Goal: Communication & Community: Answer question/provide support

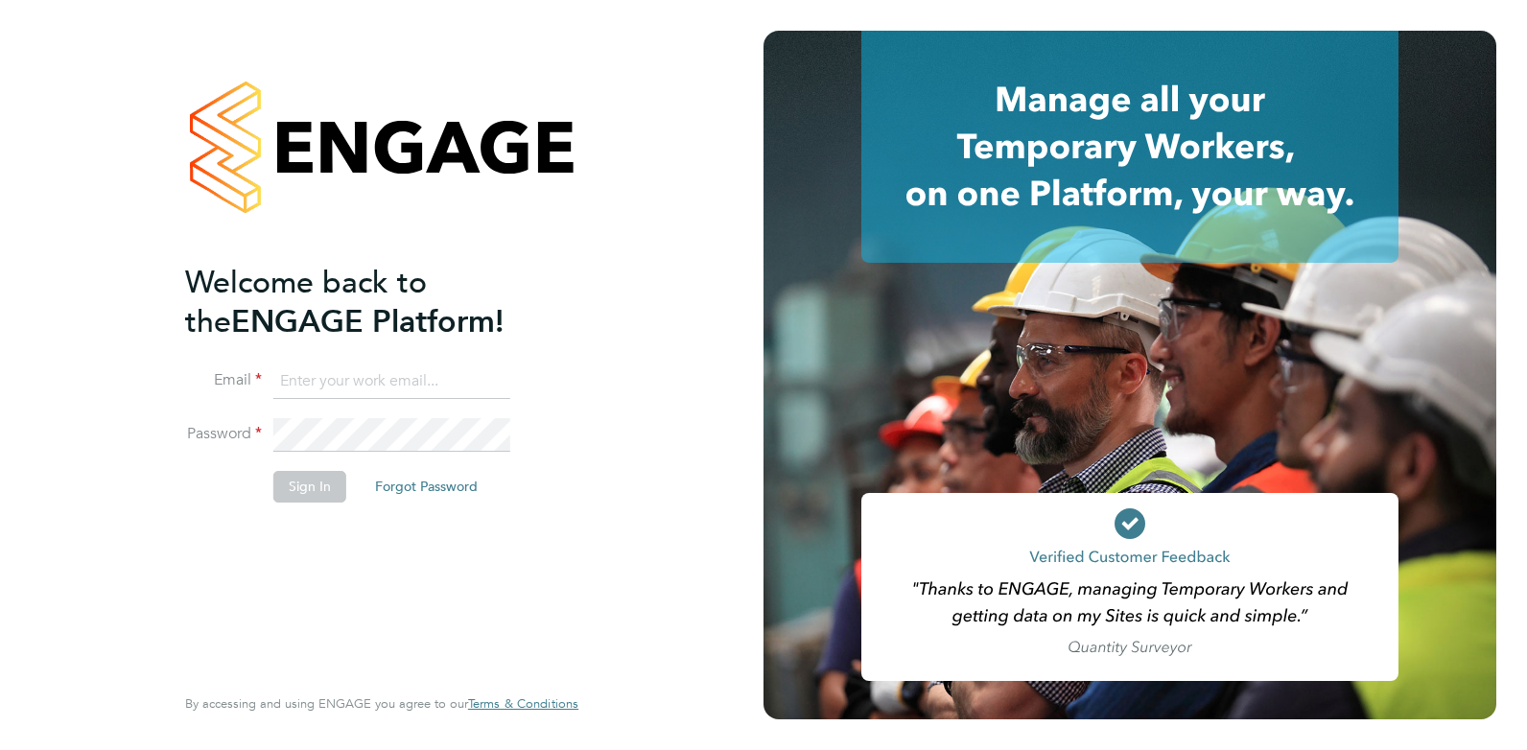
click at [301, 383] on input at bounding box center [391, 382] width 237 height 35
type input "[PERSON_NAME][EMAIL_ADDRESS][DOMAIN_NAME]"
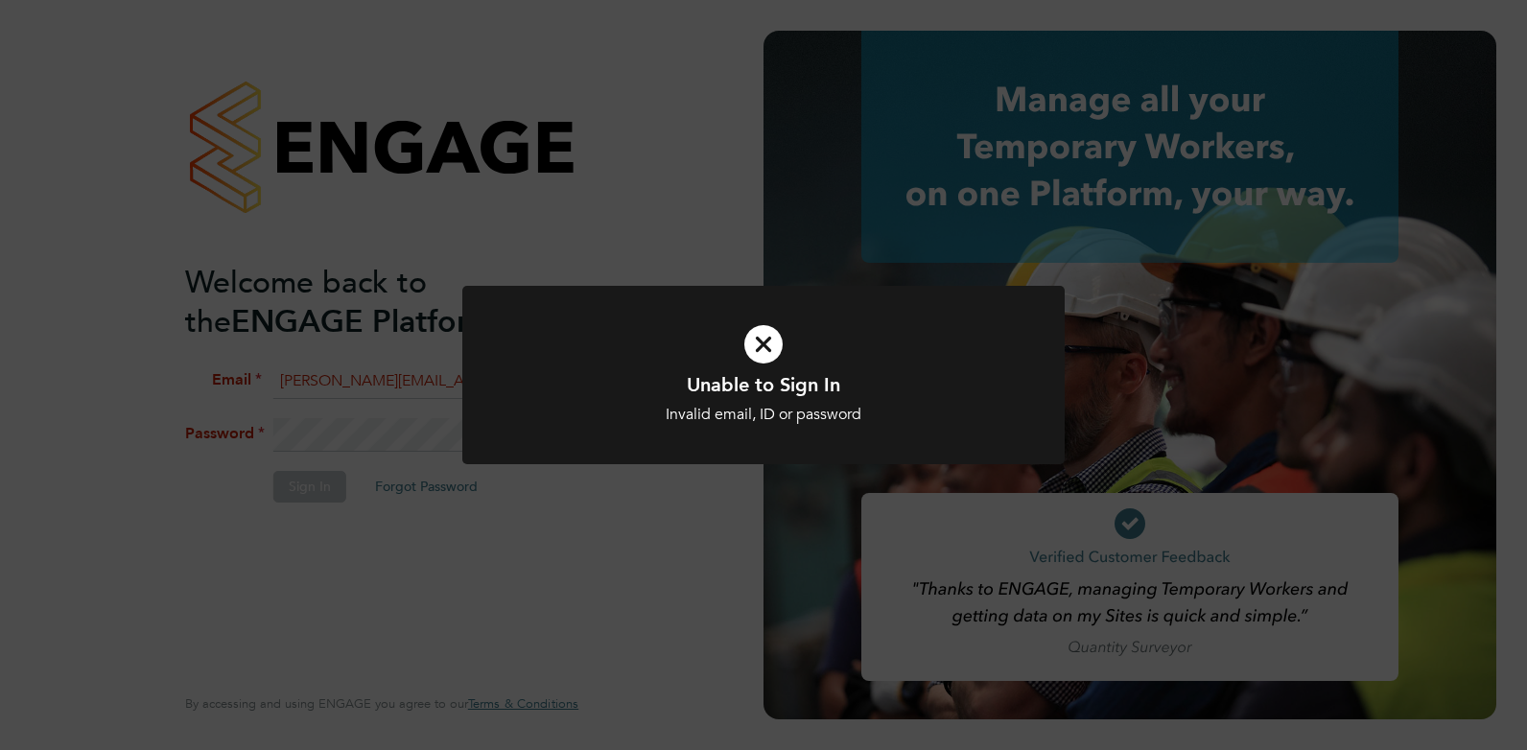
click at [777, 392] on h1 "Unable to Sign In" at bounding box center [763, 384] width 499 height 25
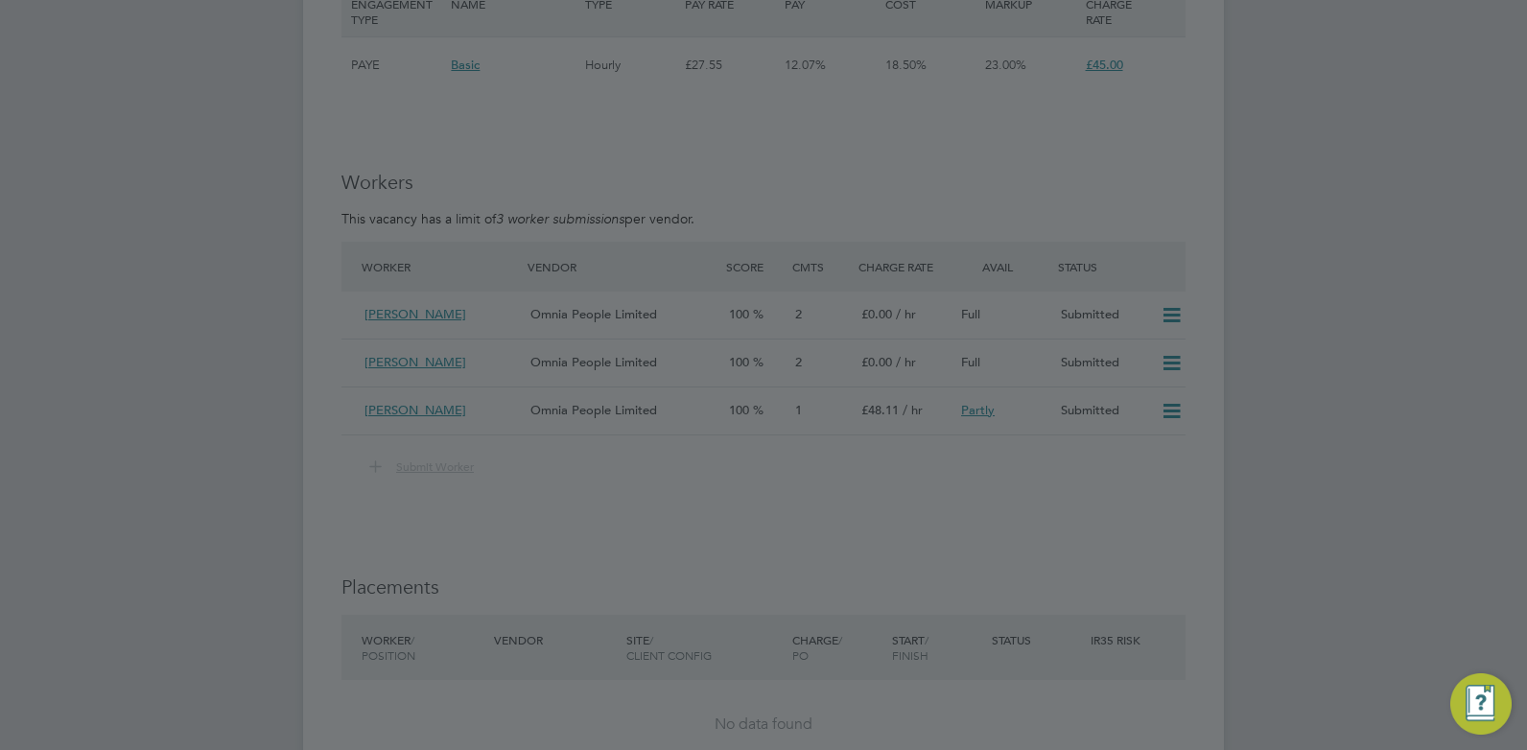
click at [855, 412] on div at bounding box center [763, 375] width 1527 height 750
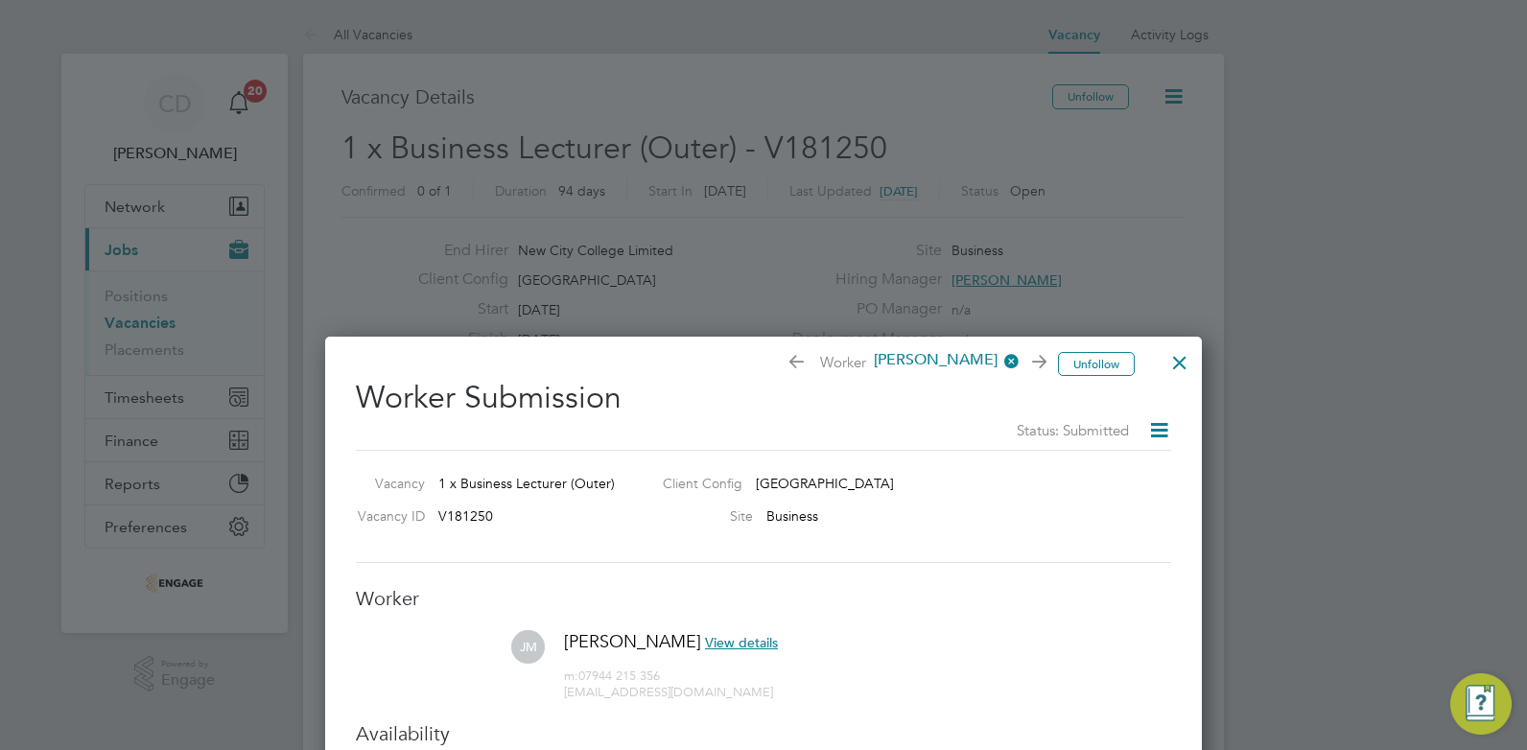
click at [117, 323] on div at bounding box center [763, 375] width 1527 height 750
click at [923, 359] on span "Joelle Monrose" at bounding box center [942, 360] width 153 height 21
click at [1185, 362] on div at bounding box center [1180, 358] width 35 height 35
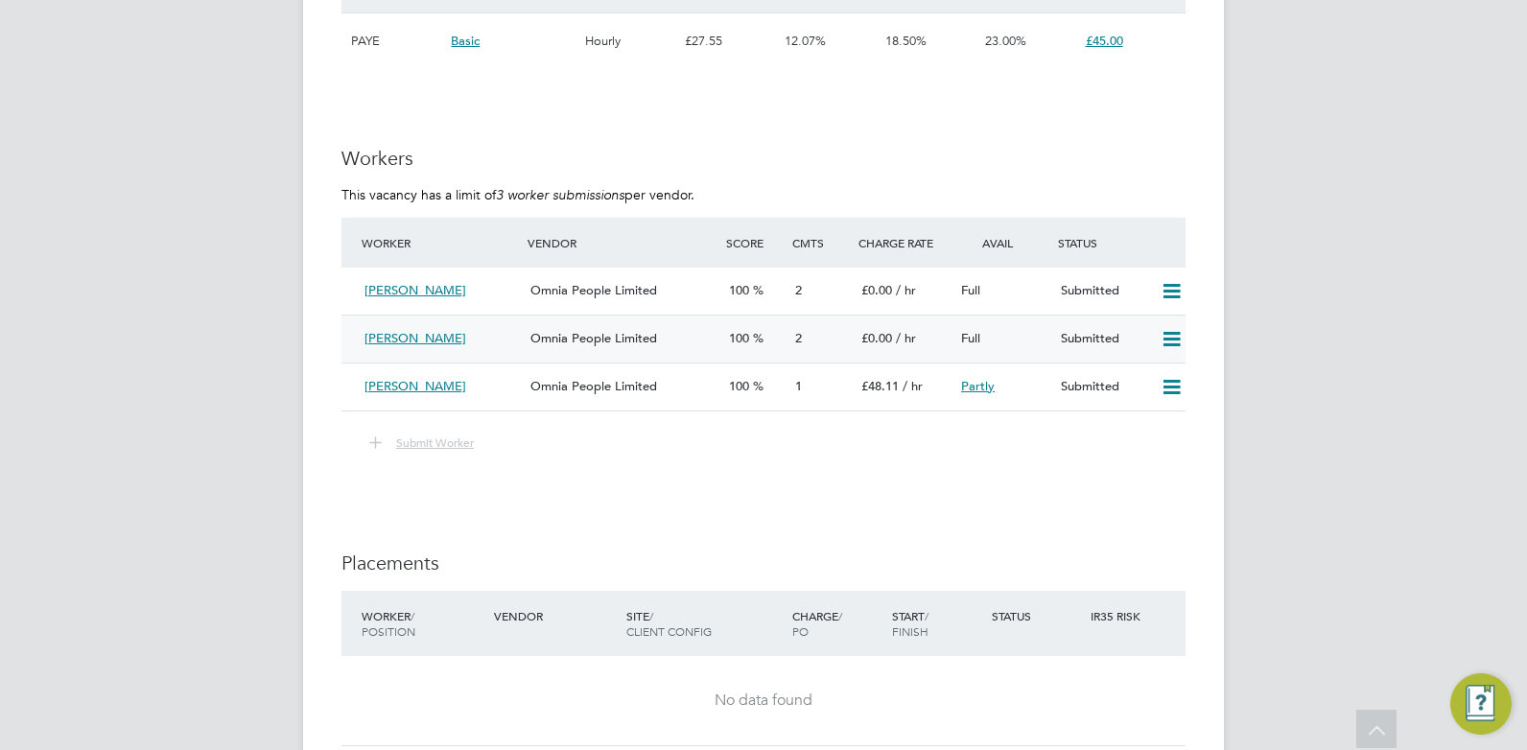
click at [500, 337] on div "Joelle Monrose" at bounding box center [440, 339] width 166 height 32
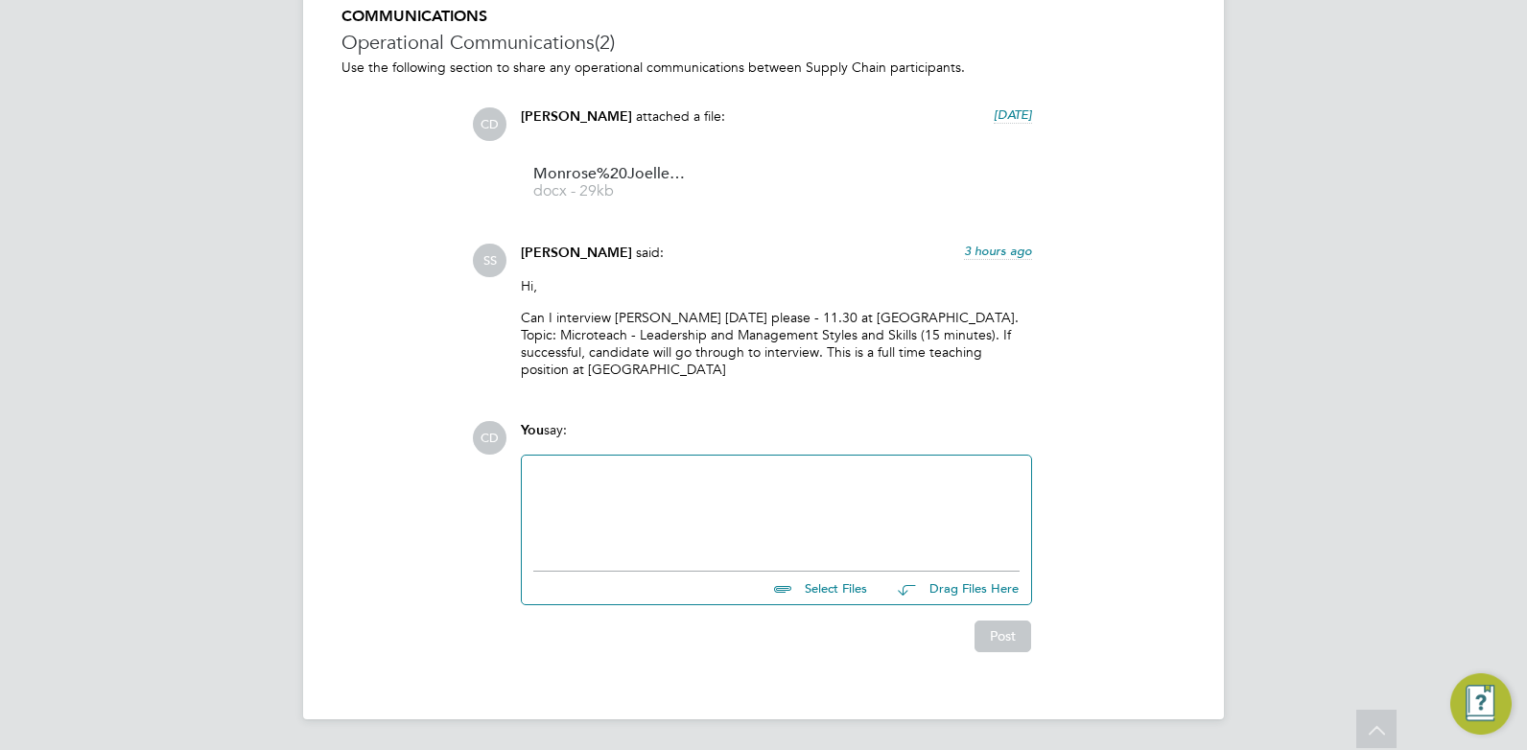
click at [712, 469] on div at bounding box center [776, 508] width 486 height 82
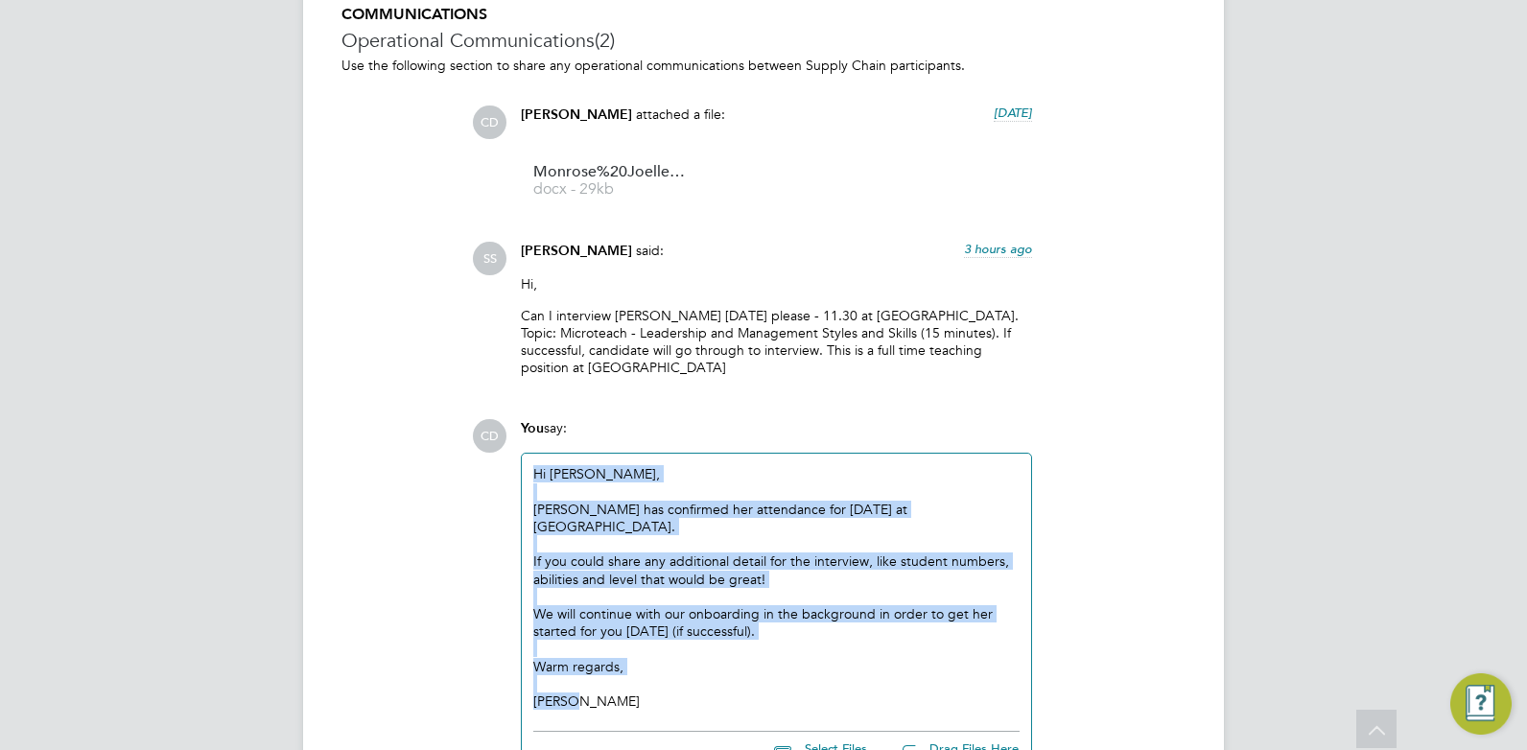
drag, startPoint x: 535, startPoint y: 475, endPoint x: 601, endPoint y: 689, distance: 223.9
click at [601, 689] on div "Hi Shabnam, Joelle has confirmed her attendance for Monday at Redbridge college…" at bounding box center [776, 587] width 486 height 245
copy div "Hi Shabnam, Joelle has confirmed her attendance for Monday at Redbridge college…"
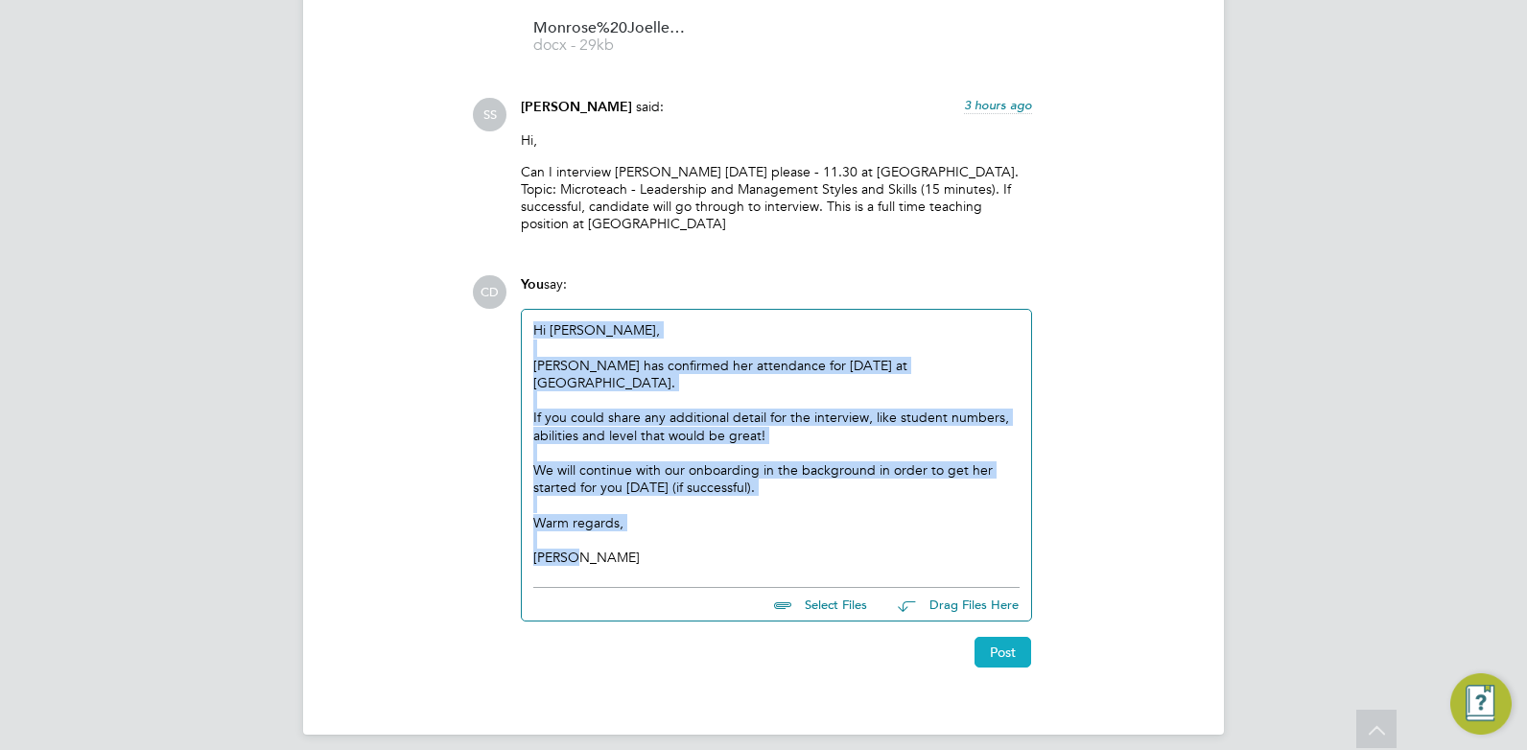
click at [1024, 641] on button "Post" at bounding box center [1003, 652] width 57 height 31
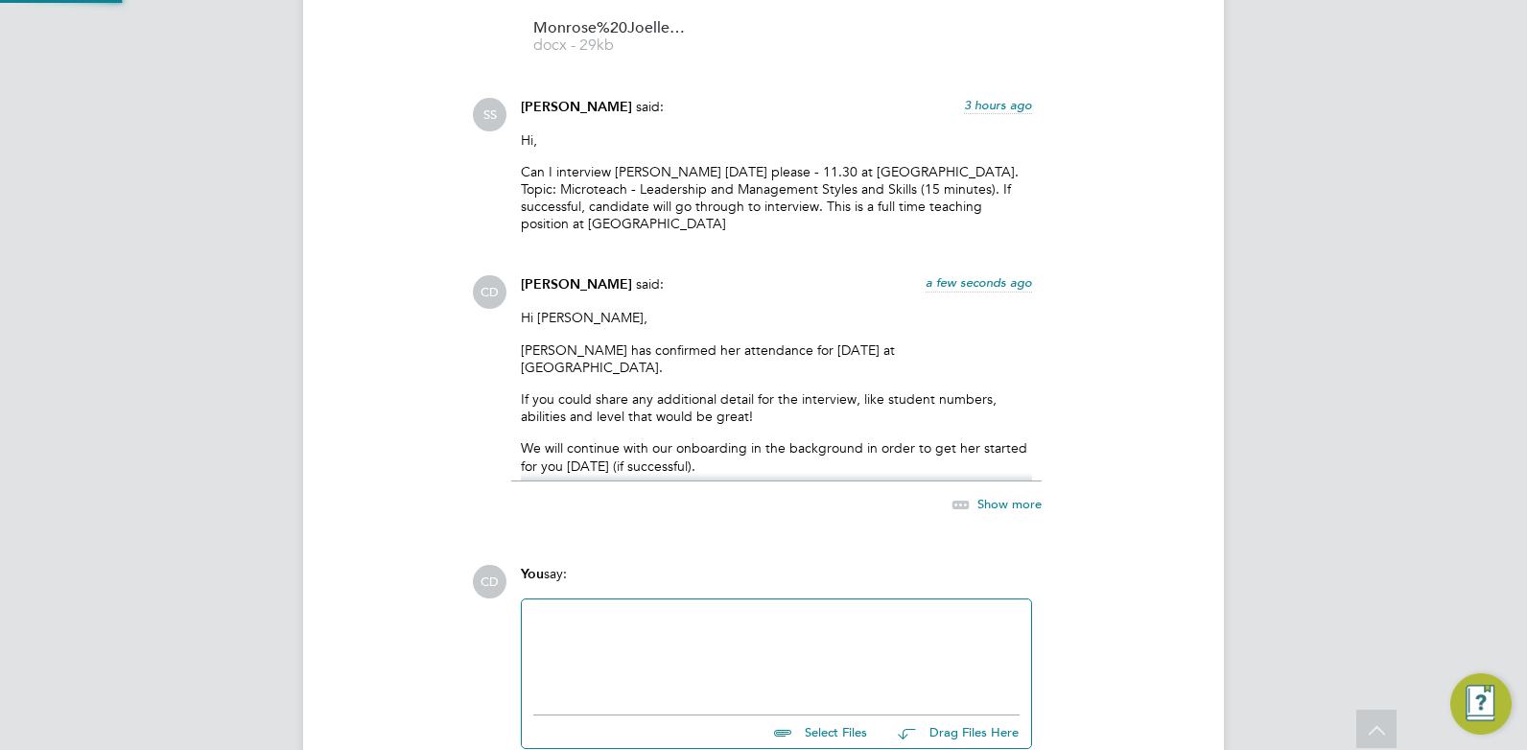
scroll to position [2077, 0]
